Goal: Transaction & Acquisition: Obtain resource

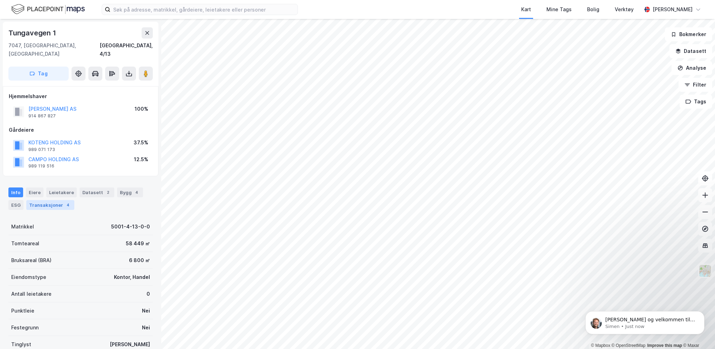
click at [65, 202] on div "4" at bounding box center [68, 205] width 7 height 7
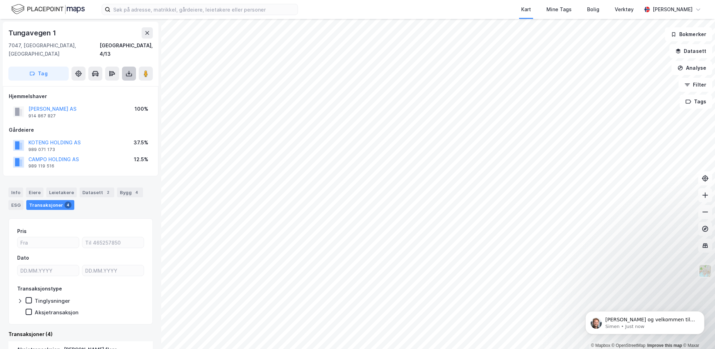
click at [128, 70] on icon at bounding box center [129, 73] width 7 height 7
click at [109, 85] on div "Last ned grunnbok" at bounding box center [94, 88] width 41 height 6
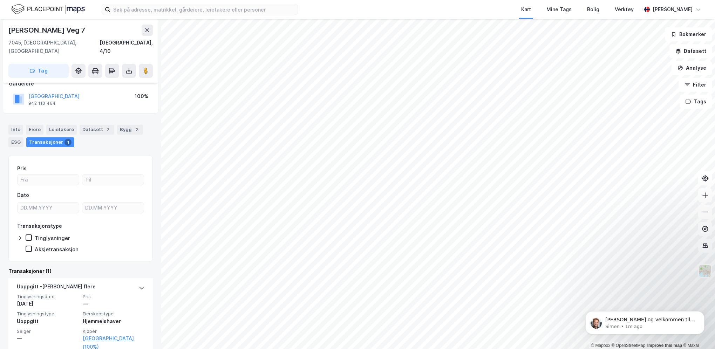
scroll to position [52, 0]
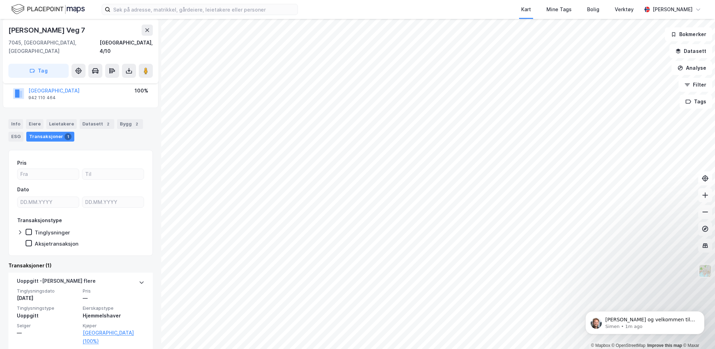
click at [38, 229] on div "Tinglysninger" at bounding box center [52, 232] width 35 height 7
click at [19, 230] on icon at bounding box center [20, 233] width 6 height 6
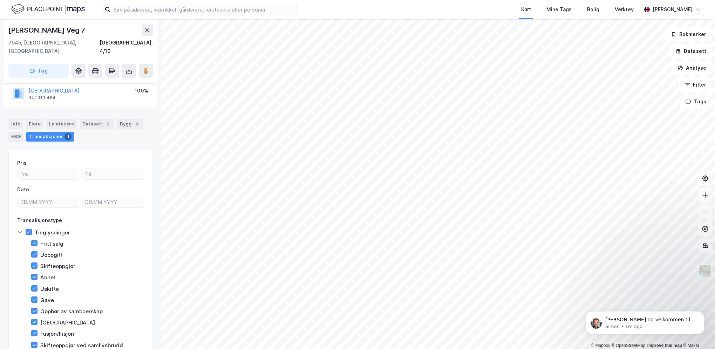
click at [19, 230] on icon at bounding box center [20, 233] width 6 height 6
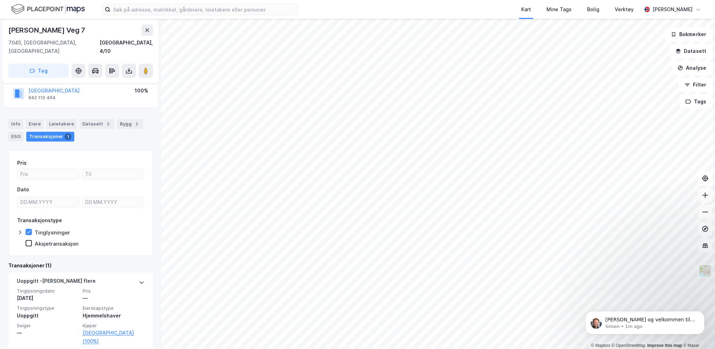
click at [21, 230] on icon at bounding box center [20, 233] width 6 height 6
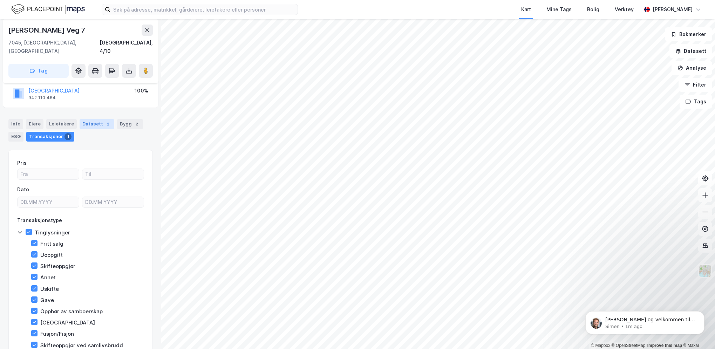
click at [91, 119] on div "Datasett 2" at bounding box center [97, 124] width 35 height 10
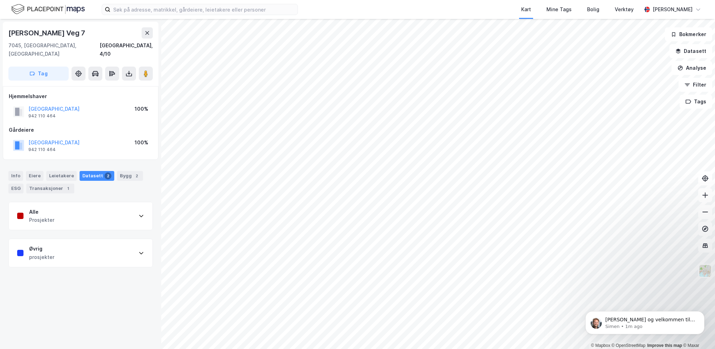
click at [90, 171] on div "Datasett 2" at bounding box center [97, 176] width 35 height 10
click at [124, 67] on button at bounding box center [129, 74] width 14 height 14
click at [106, 85] on div "Last ned grunnbok" at bounding box center [94, 88] width 41 height 6
